Goal: Task Accomplishment & Management: Use online tool/utility

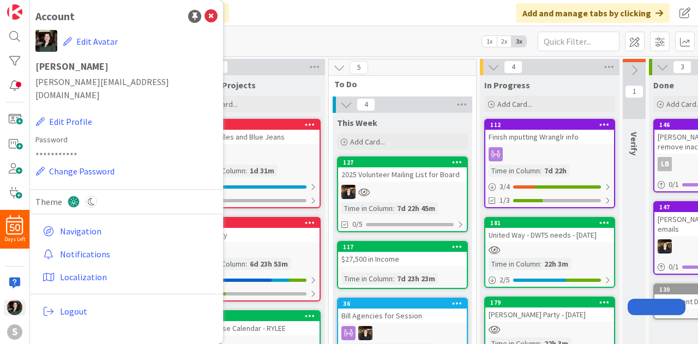
click at [397, 77] on div "5 To Do" at bounding box center [402, 75] width 147 height 32
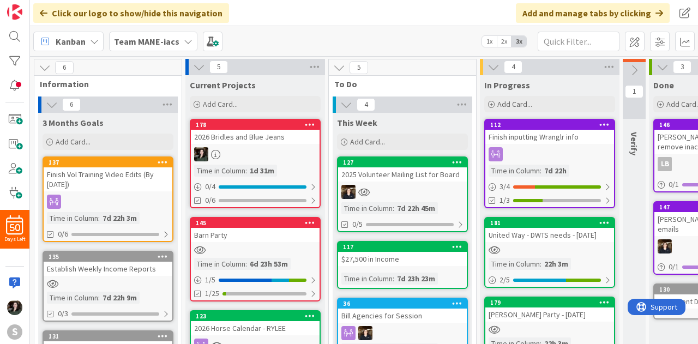
click at [184, 40] on icon at bounding box center [188, 41] width 9 height 9
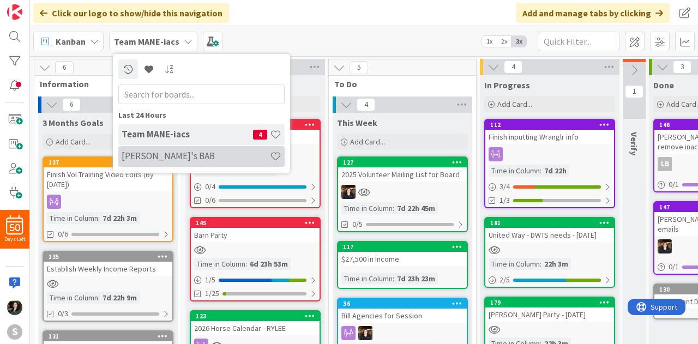
click at [179, 156] on h4 "[PERSON_NAME]'s BAB" at bounding box center [196, 156] width 148 height 11
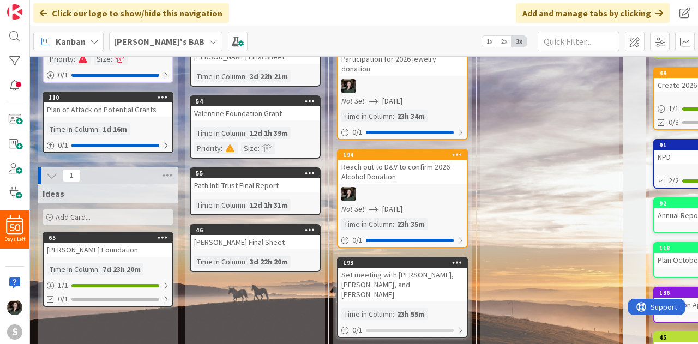
scroll to position [168, 0]
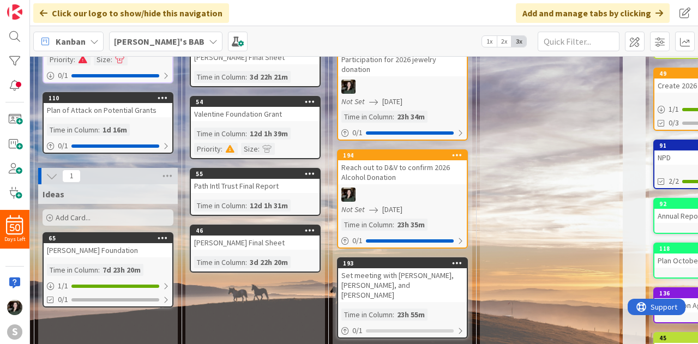
click at [421, 171] on div "Reach out to D&V to confirm 2026 Alcohol Donation" at bounding box center [402, 172] width 129 height 24
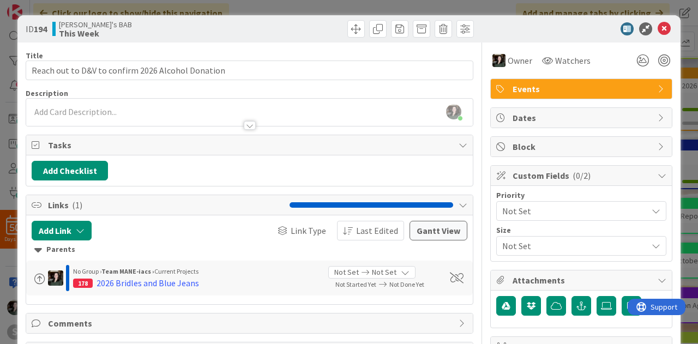
click at [659, 40] on div "ID 194 [PERSON_NAME]'s BAB This Week" at bounding box center [348, 28] width 663 height 27
click at [654, 21] on div "ID 194 [PERSON_NAME]'s BAB This Week" at bounding box center [348, 28] width 663 height 27
click at [658, 29] on icon at bounding box center [664, 28] width 13 height 13
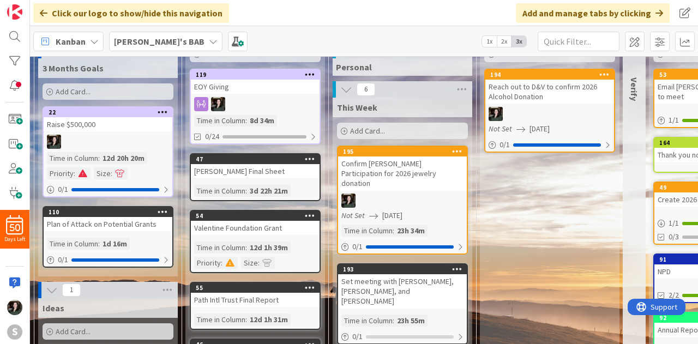
scroll to position [56, 0]
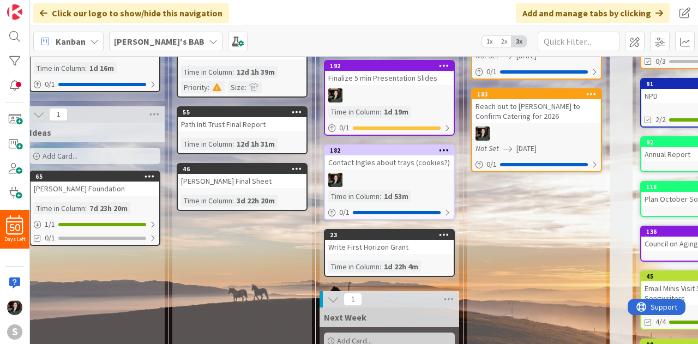
scroll to position [232, 13]
